Goal: Transaction & Acquisition: Purchase product/service

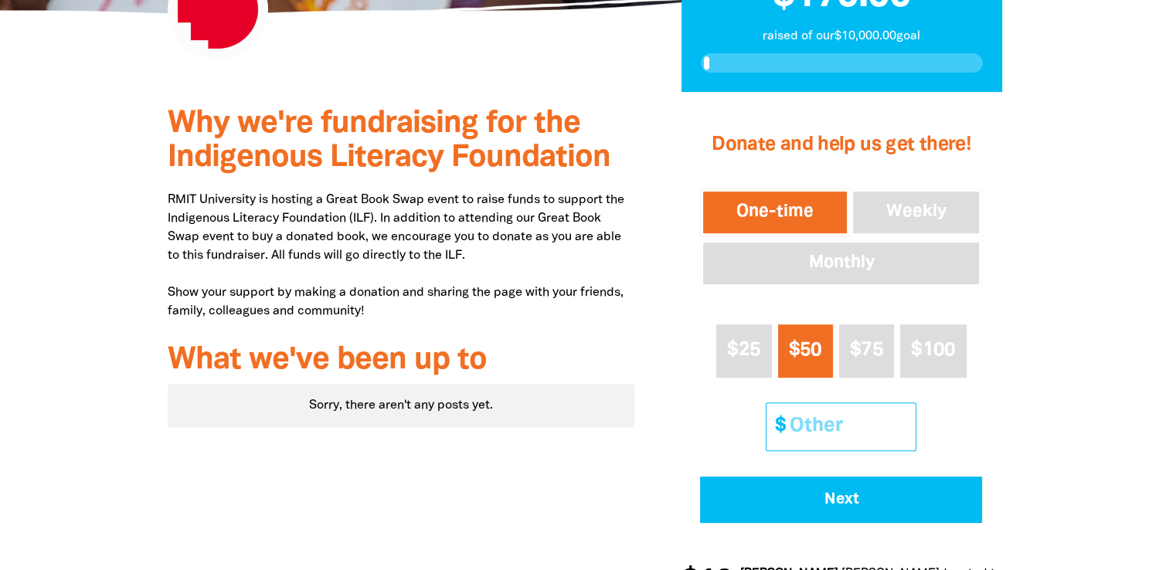
scroll to position [463, 0]
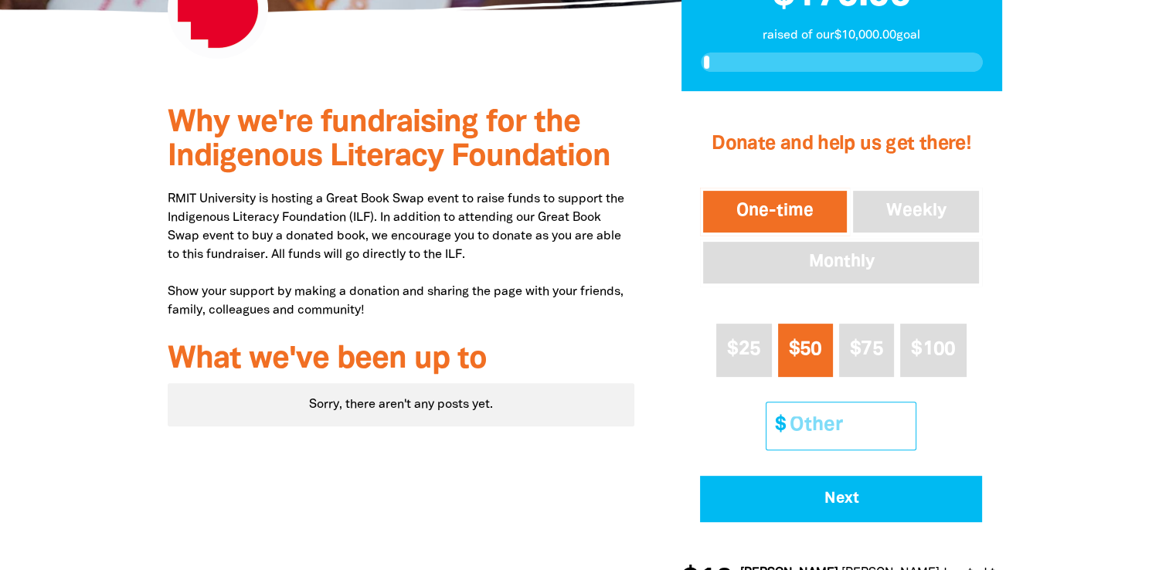
click at [829, 412] on input "Other Amount" at bounding box center [847, 425] width 137 height 47
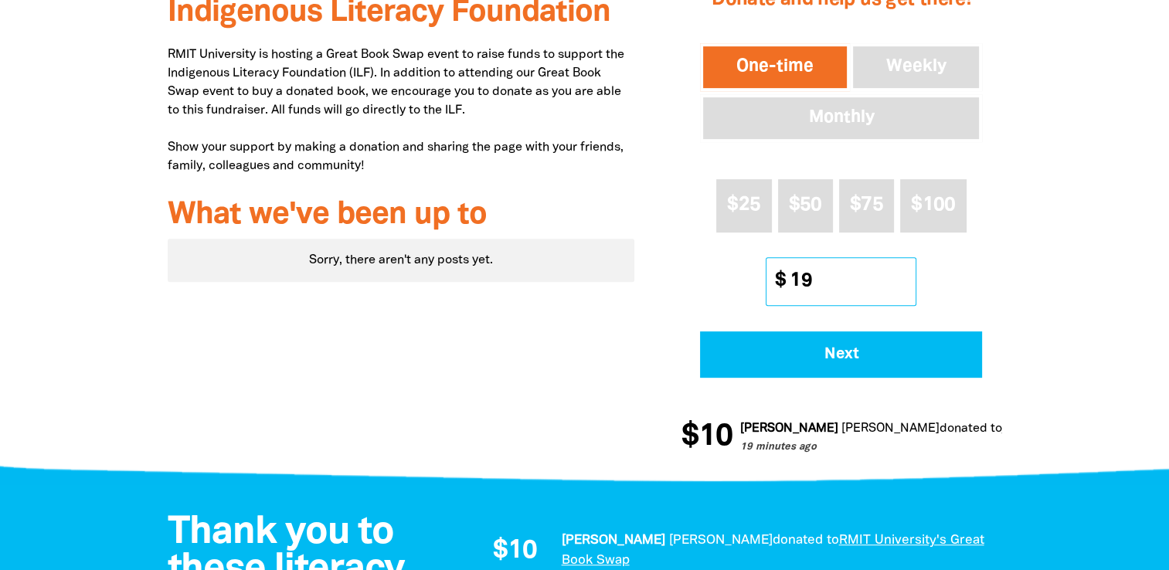
scroll to position [618, 0]
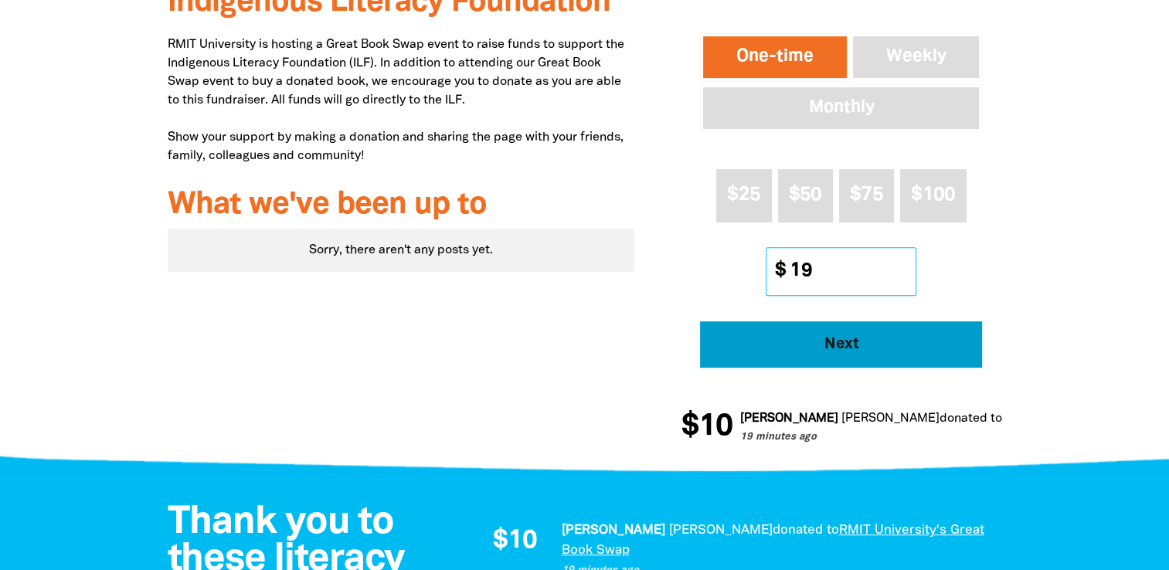
type input "19"
click at [846, 351] on span "Next" at bounding box center [840, 344] width 239 height 15
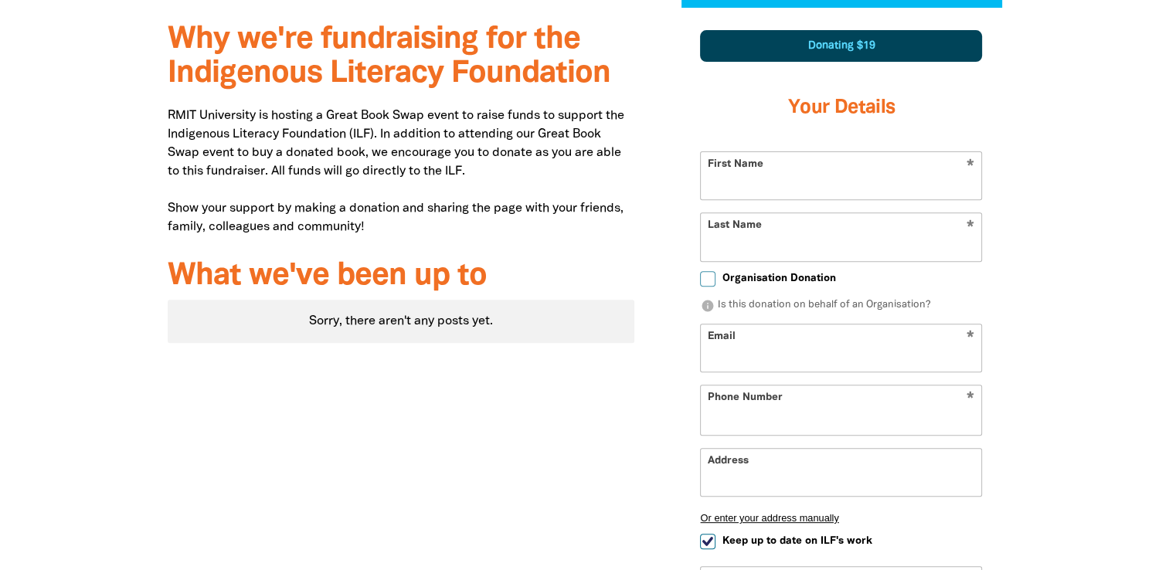
select select "AU"
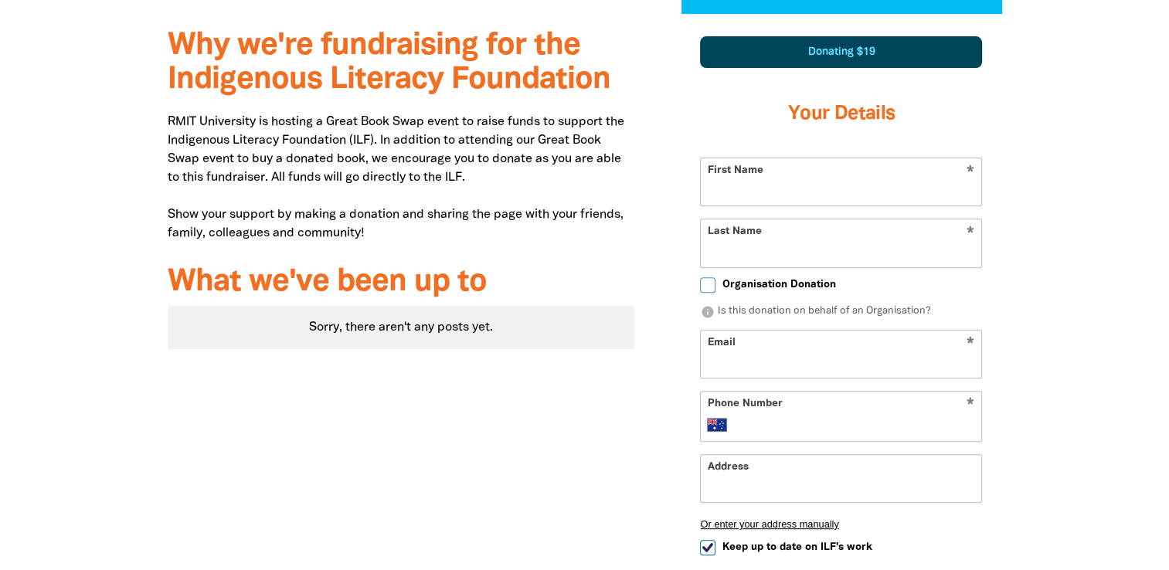
click at [843, 187] on input "First Name" at bounding box center [841, 181] width 280 height 47
type input "[PERSON_NAME]"
type input "[PERSON_NAME][EMAIL_ADDRESS][PERSON_NAME][DOMAIN_NAME]"
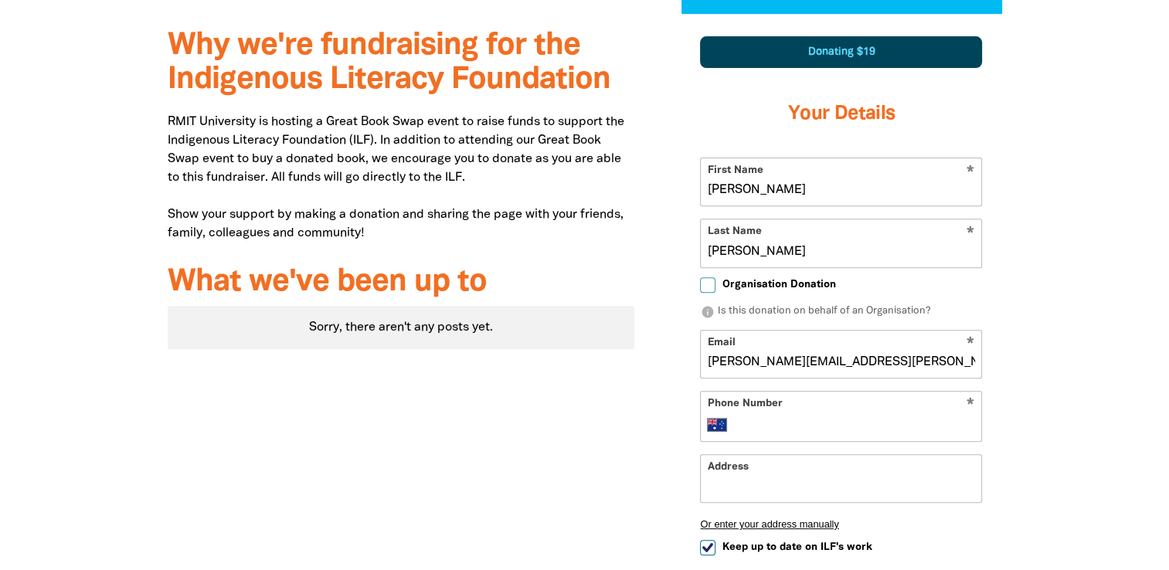
type input "0414 828 254"
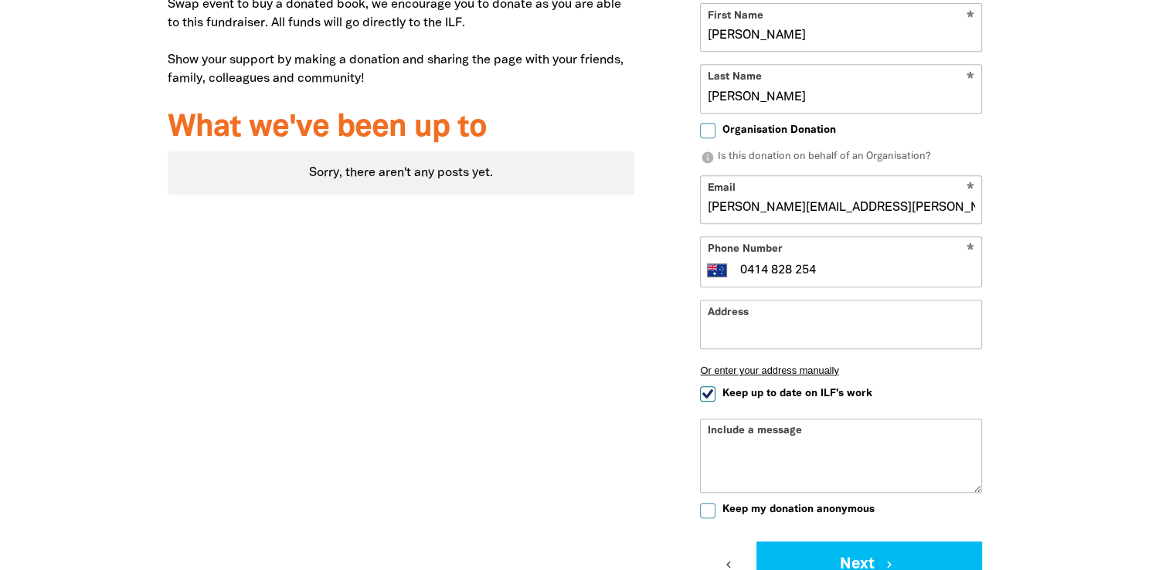
scroll to position [850, 0]
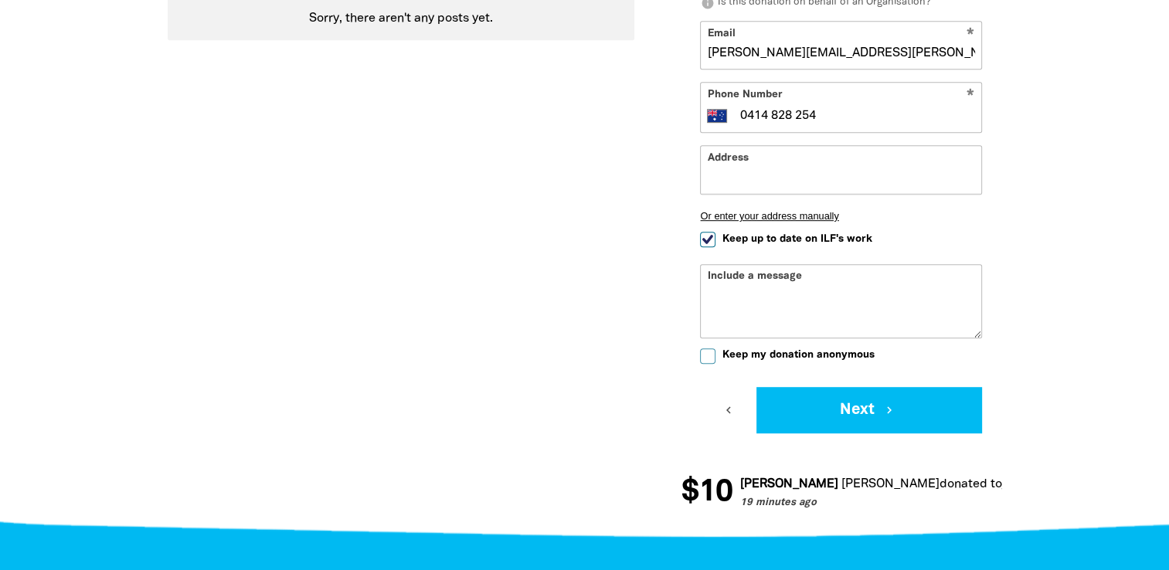
click at [704, 238] on input "Keep up to date on ILF's work" at bounding box center [707, 239] width 15 height 15
checkbox input "false"
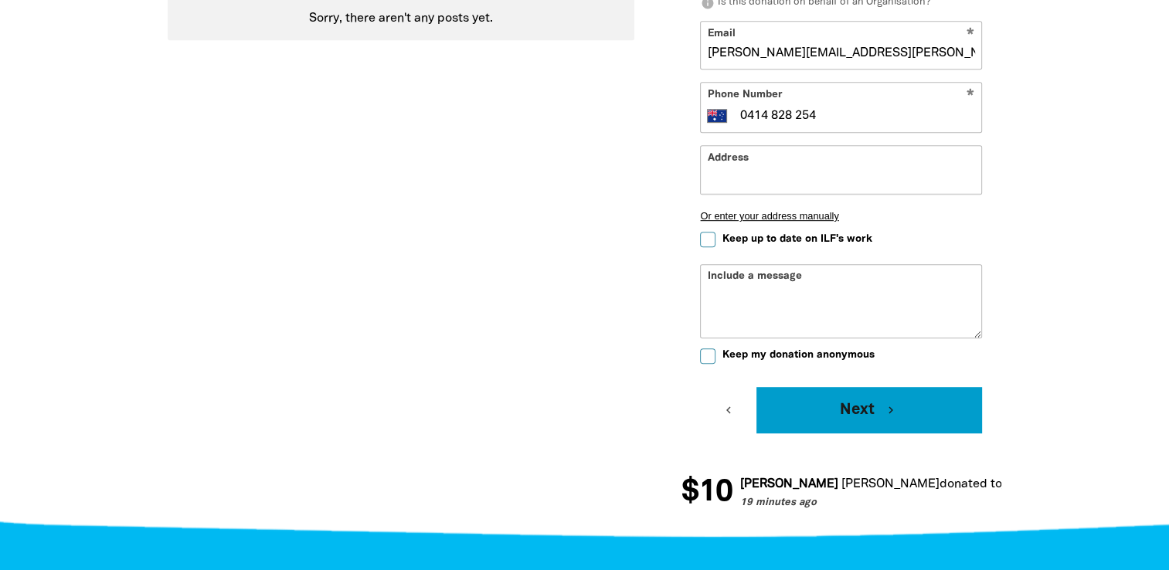
click at [864, 413] on button "Next chevron_right" at bounding box center [869, 410] width 226 height 46
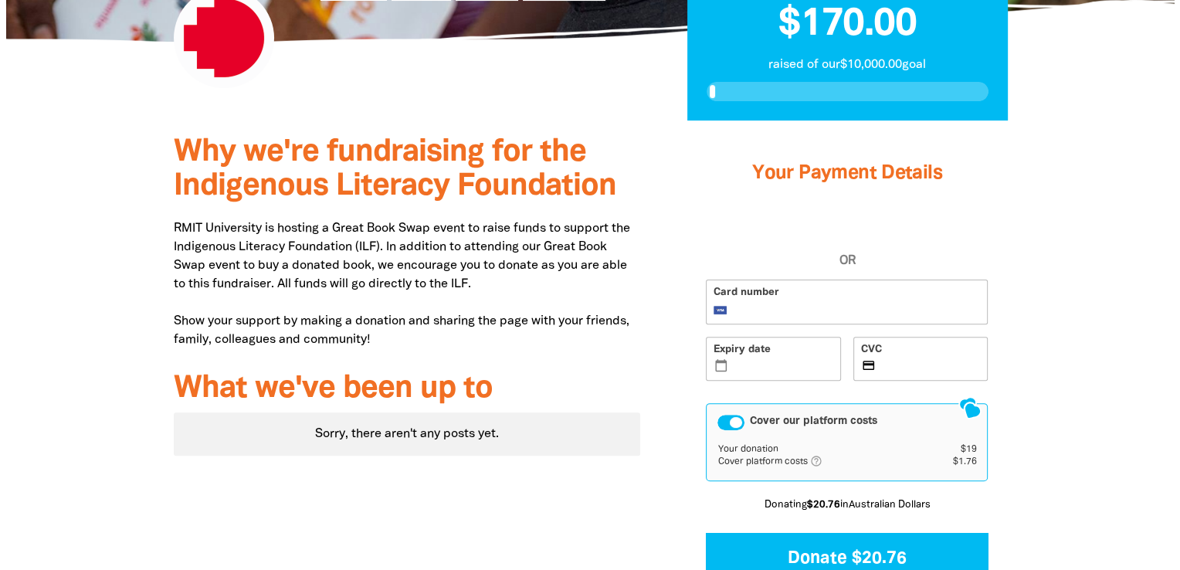
scroll to position [511, 0]
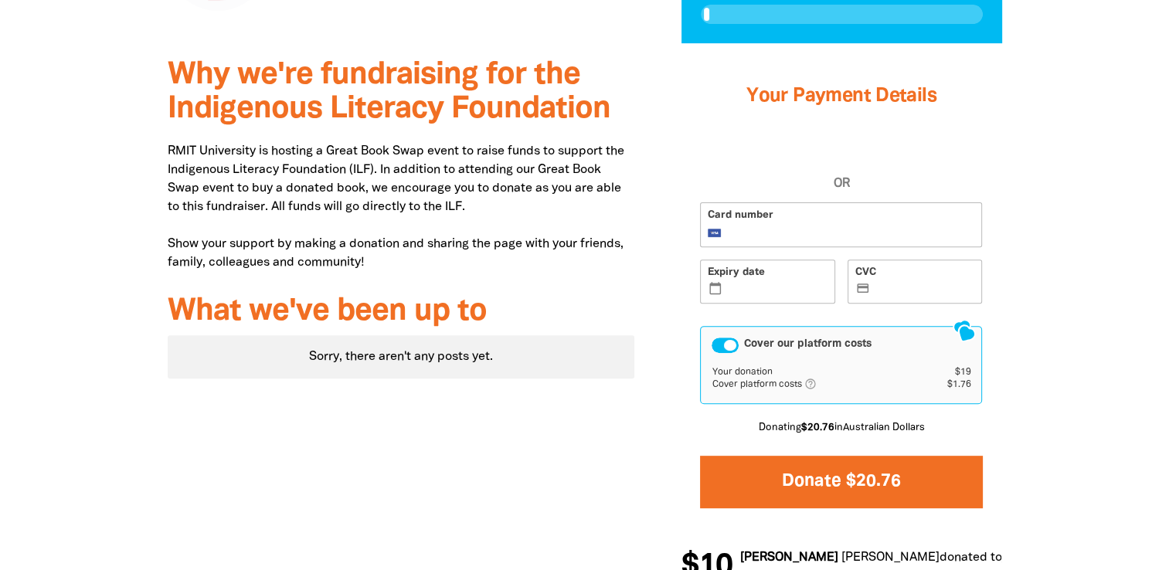
click at [854, 483] on button "Donate $20.76" at bounding box center [841, 482] width 282 height 52
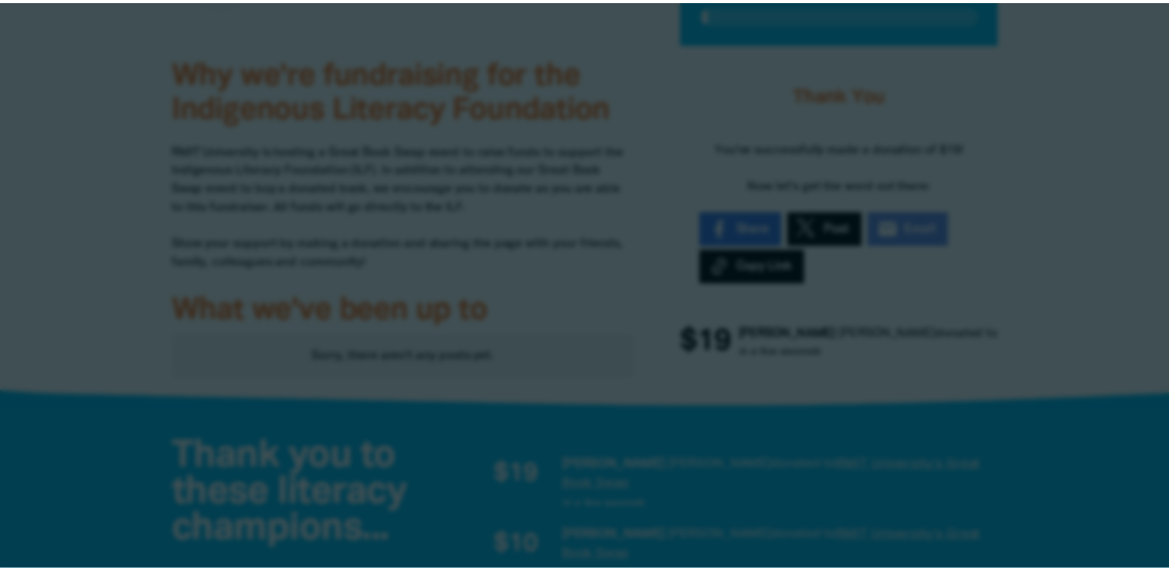
scroll to position [5, 0]
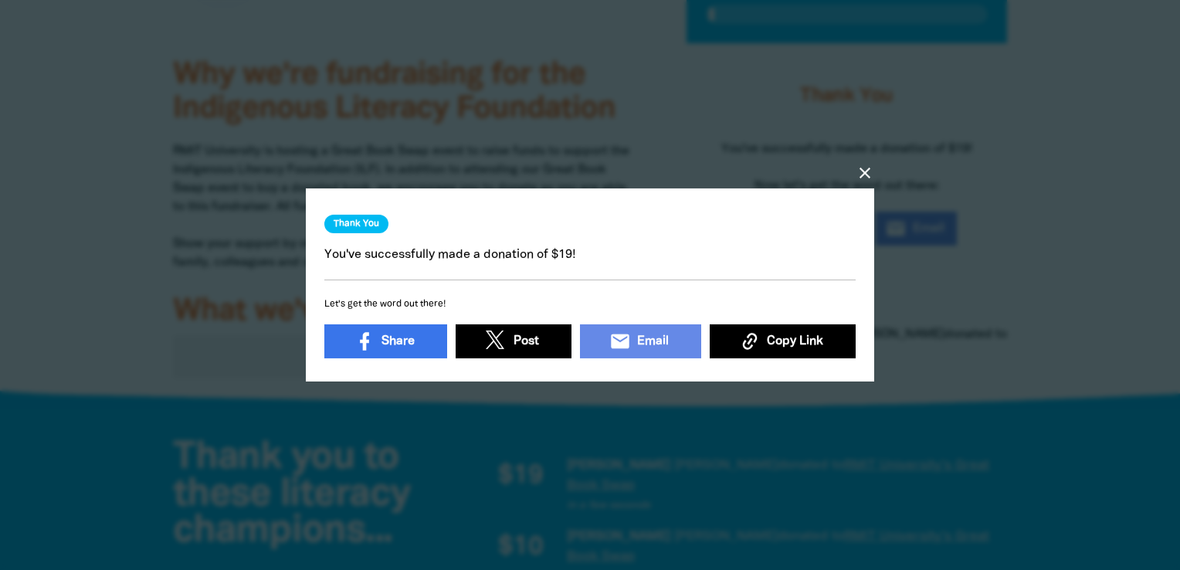
click at [867, 165] on icon "close" at bounding box center [865, 173] width 19 height 19
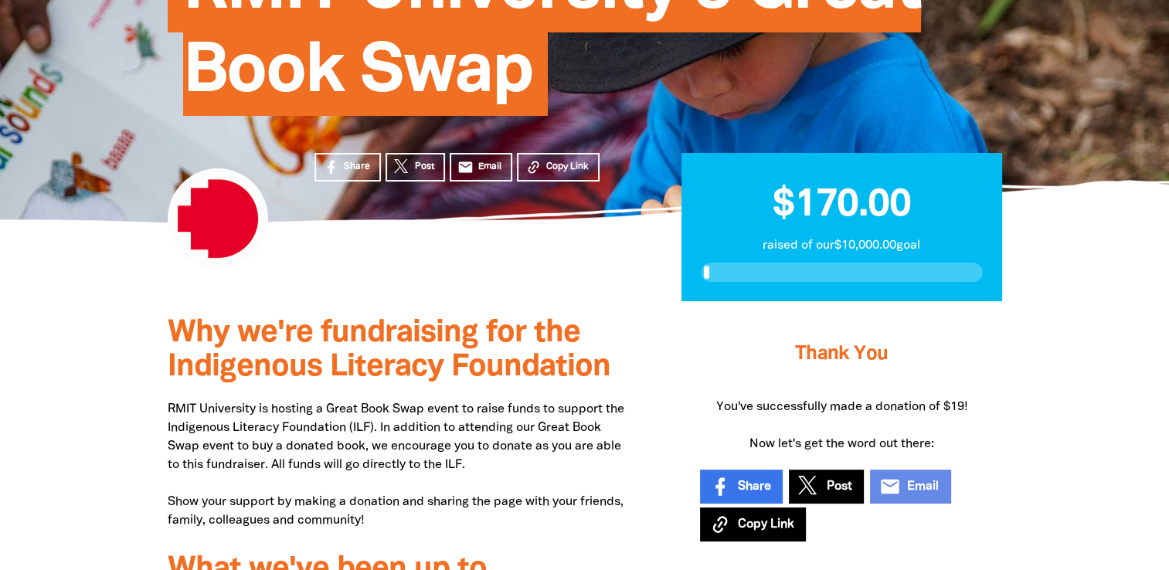
scroll to position [280, 0]
